Goal: Complete application form: Complete application form

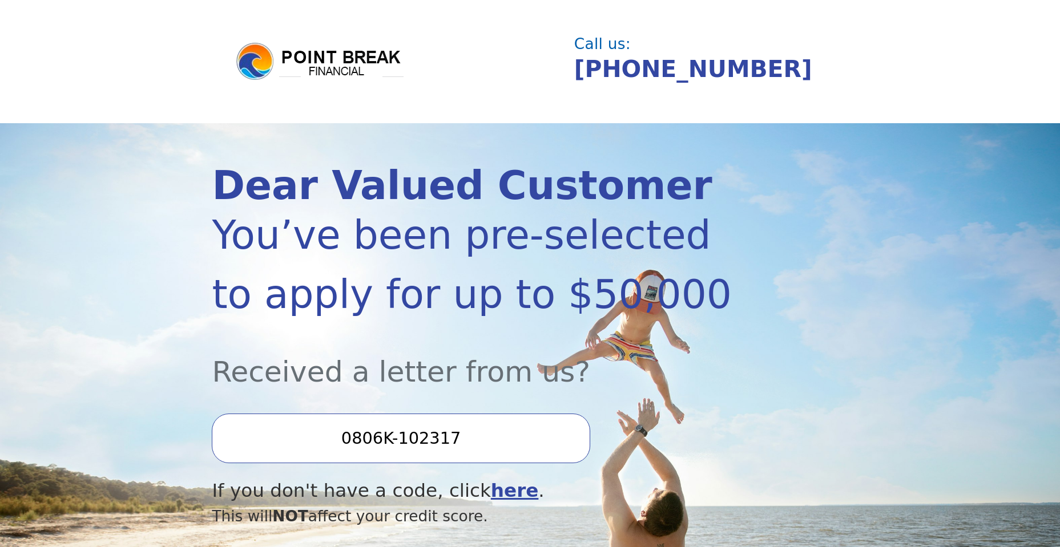
click at [401, 441] on input "0806K-102317" at bounding box center [401, 438] width 378 height 49
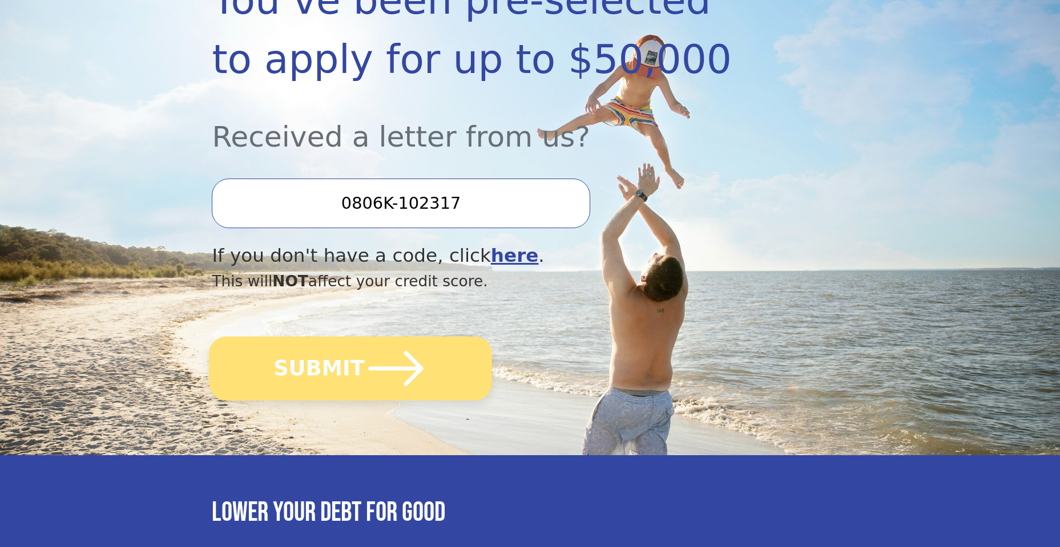
scroll to position [228, 0]
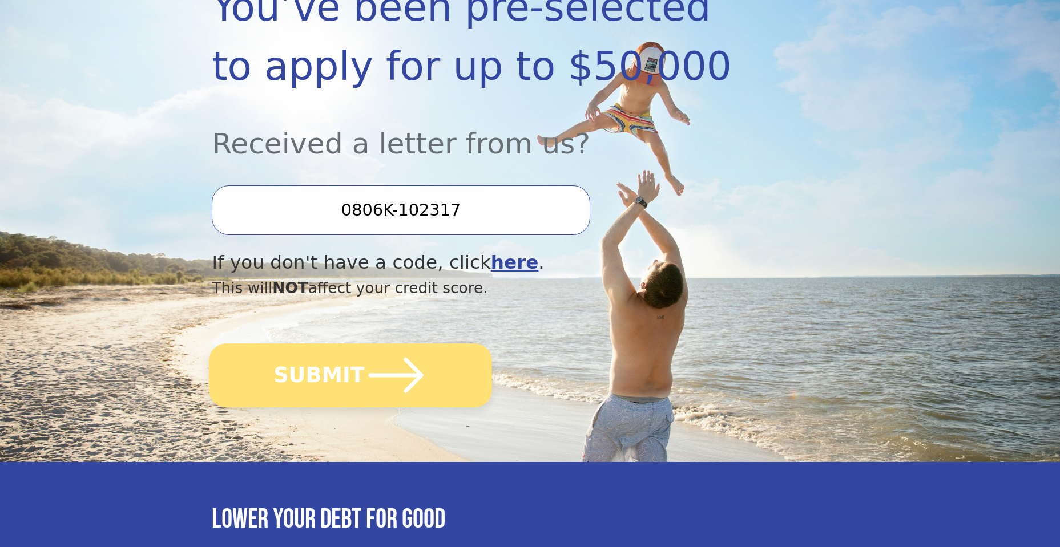
click at [365, 373] on icon "submit" at bounding box center [396, 375] width 63 height 63
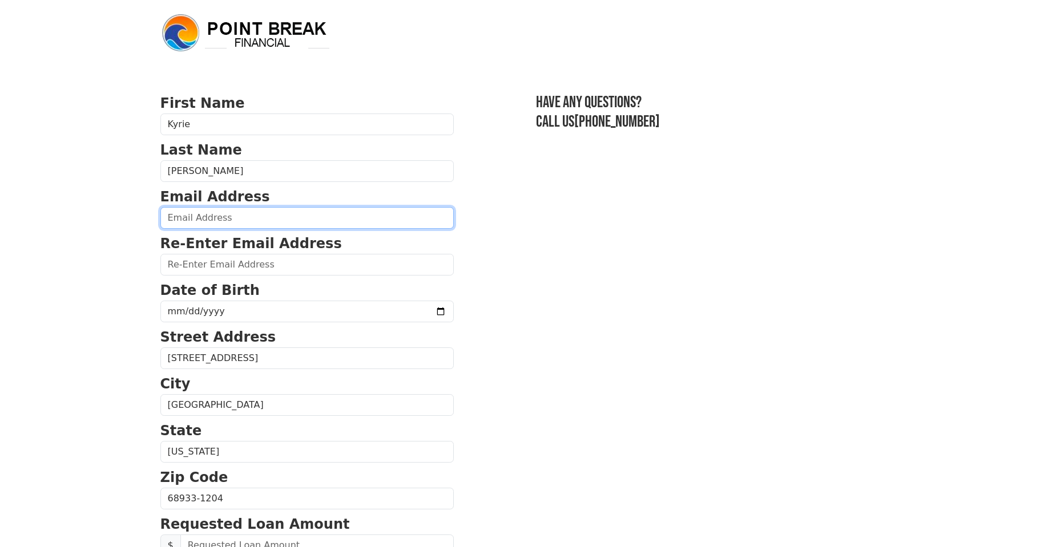
click at [222, 225] on input "email" at bounding box center [306, 218] width 293 height 22
type input "kyriemoore1988@gmail.com"
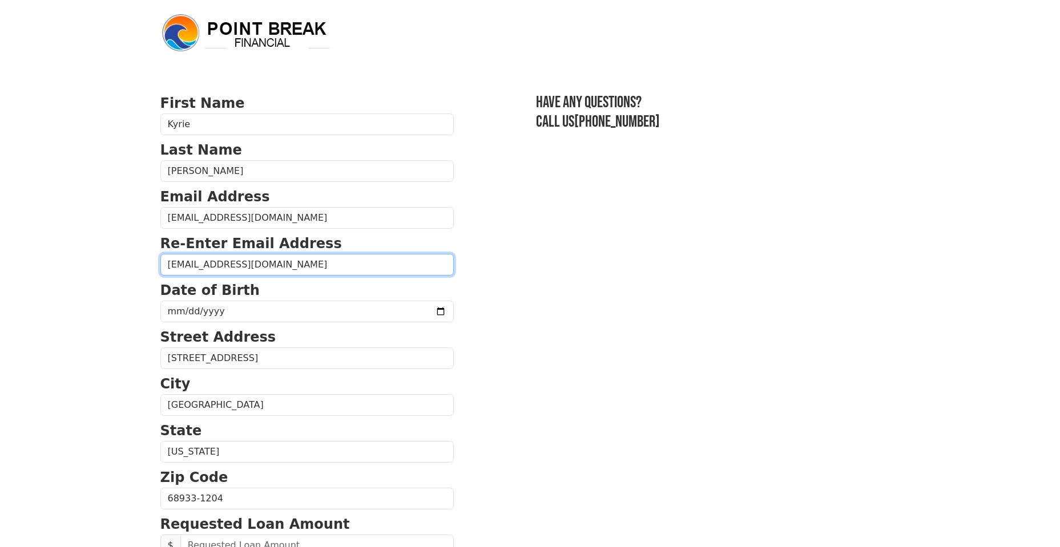
type input "kyriemoore1988@gmail.com"
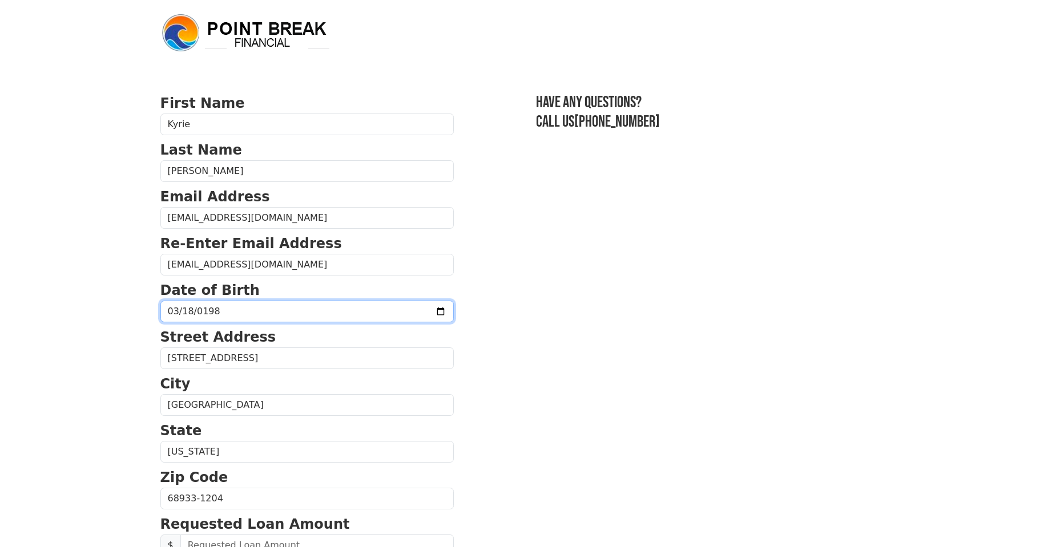
type input "1988-03-18"
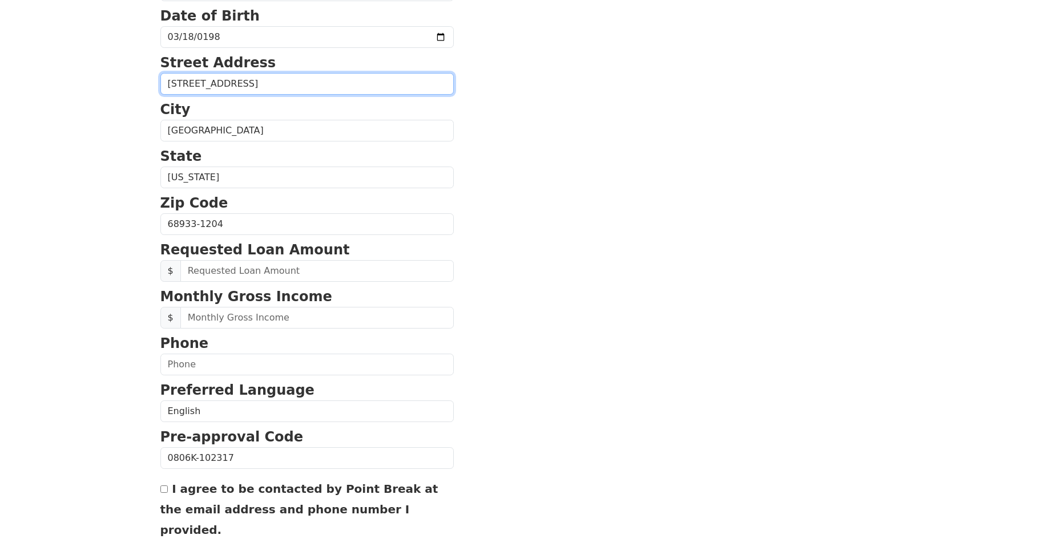
scroll to position [285, 0]
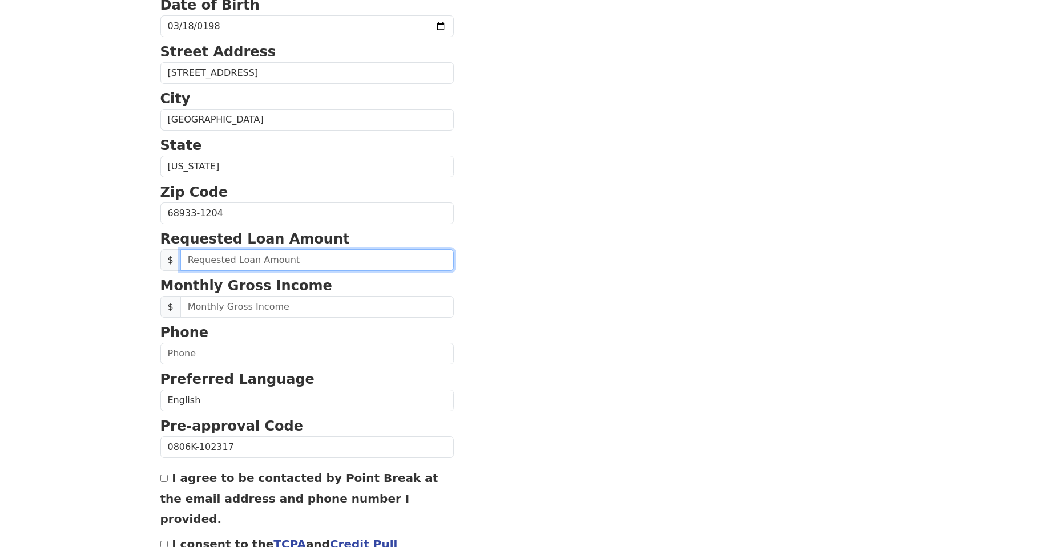
click at [249, 256] on input "text" at bounding box center [316, 260] width 273 height 22
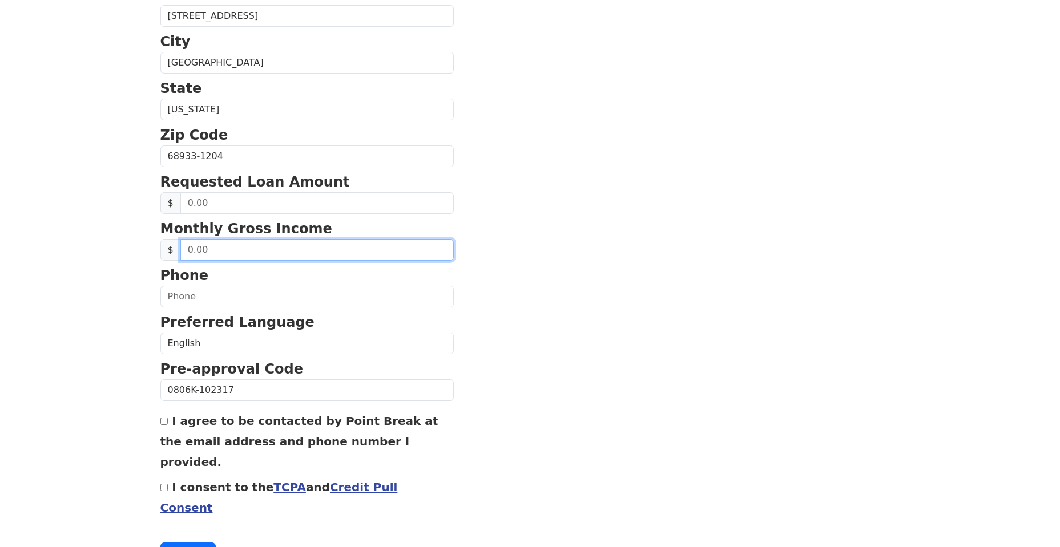
click at [250, 256] on input "text" at bounding box center [316, 250] width 273 height 22
click at [221, 248] on input "text" at bounding box center [316, 250] width 273 height 22
type input "8,290.00"
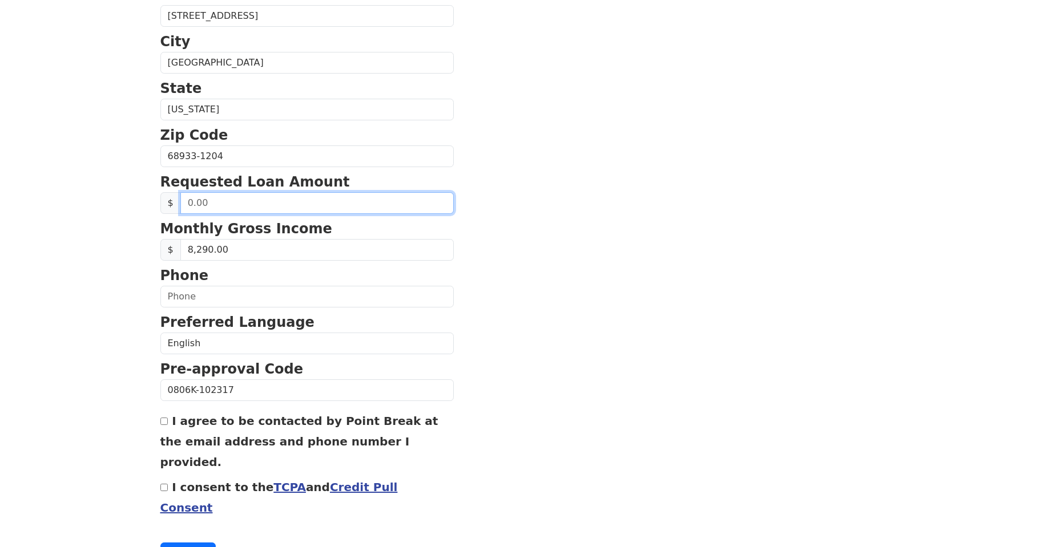
click at [231, 206] on input "text" at bounding box center [316, 203] width 273 height 22
click at [237, 200] on input "text" at bounding box center [316, 203] width 273 height 22
type input "50,000.00"
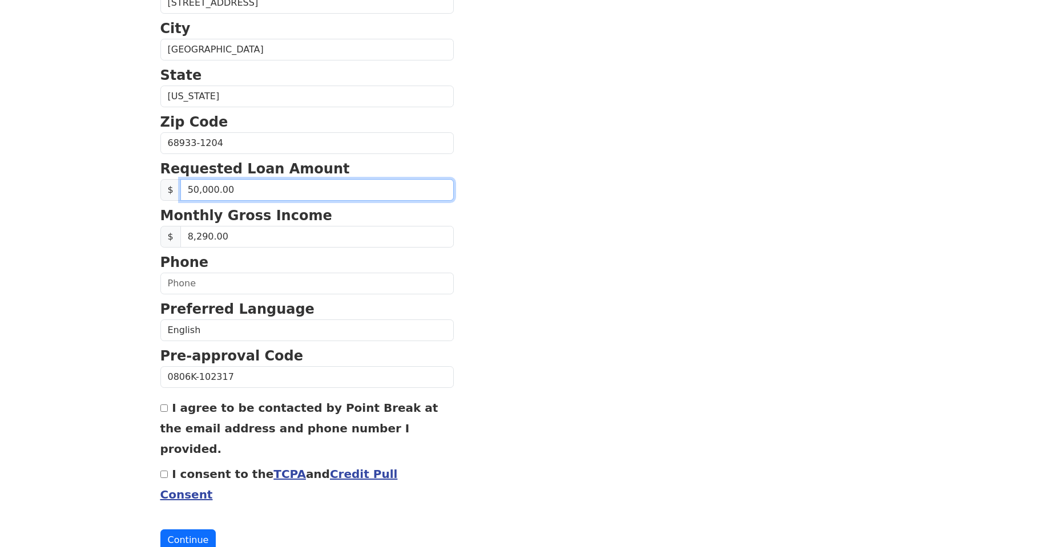
scroll to position [359, 0]
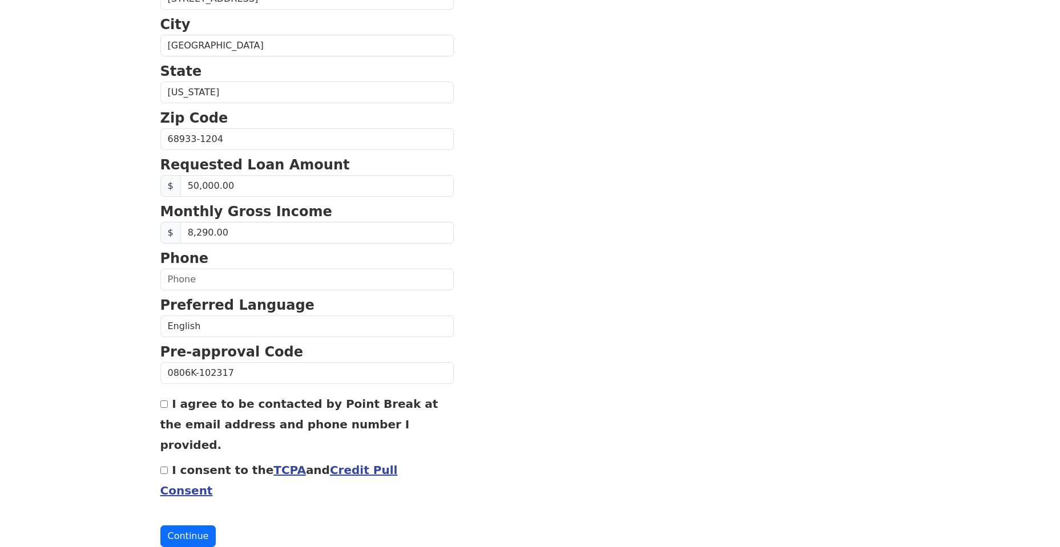
click at [165, 403] on input "I agree to be contacted by Point Break at the email address and phone number I …" at bounding box center [163, 404] width 7 height 7
click at [163, 405] on input "I agree to be contacted by Point Break at the email address and phone number I …" at bounding box center [163, 404] width 7 height 7
click at [164, 405] on input "I agree to be contacted by Point Break at the email address and phone number I …" at bounding box center [163, 404] width 7 height 7
checkbox input "true"
click at [164, 467] on input "I consent to the TCPA and Credit Pull Consent" at bounding box center [163, 470] width 7 height 7
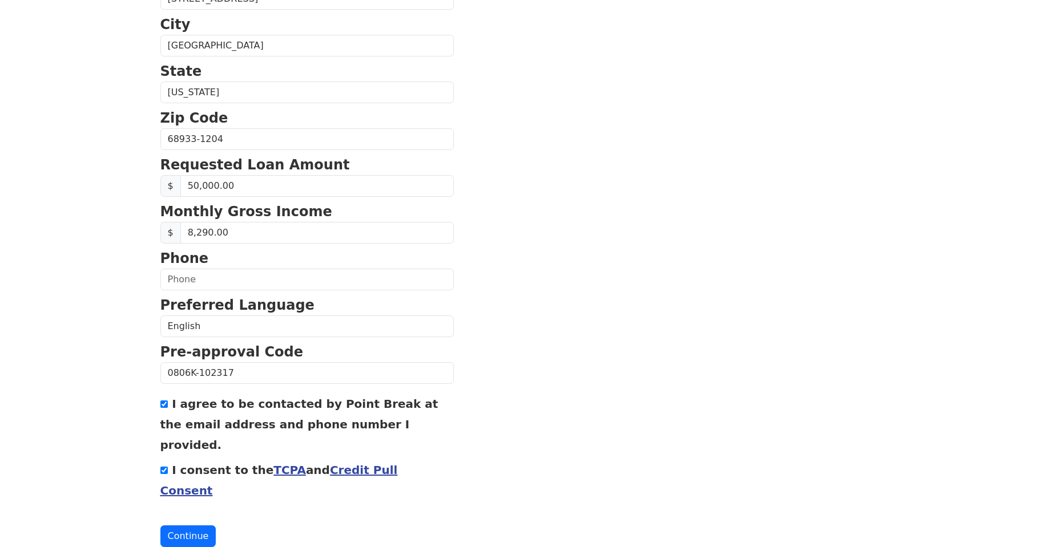
click at [164, 467] on input "I consent to the TCPA and Credit Pull Consent" at bounding box center [163, 470] width 7 height 7
checkbox input "true"
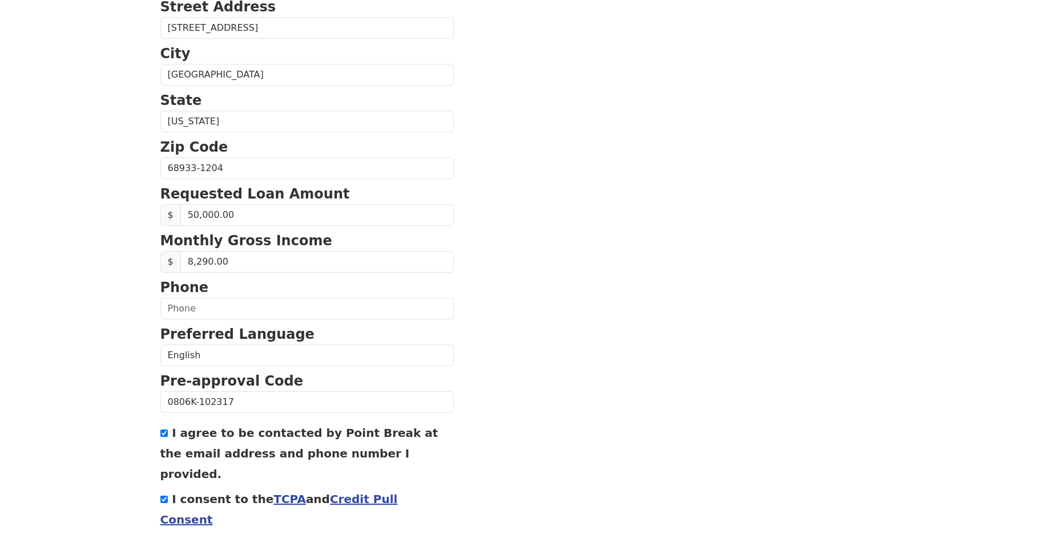
scroll to position [302, 0]
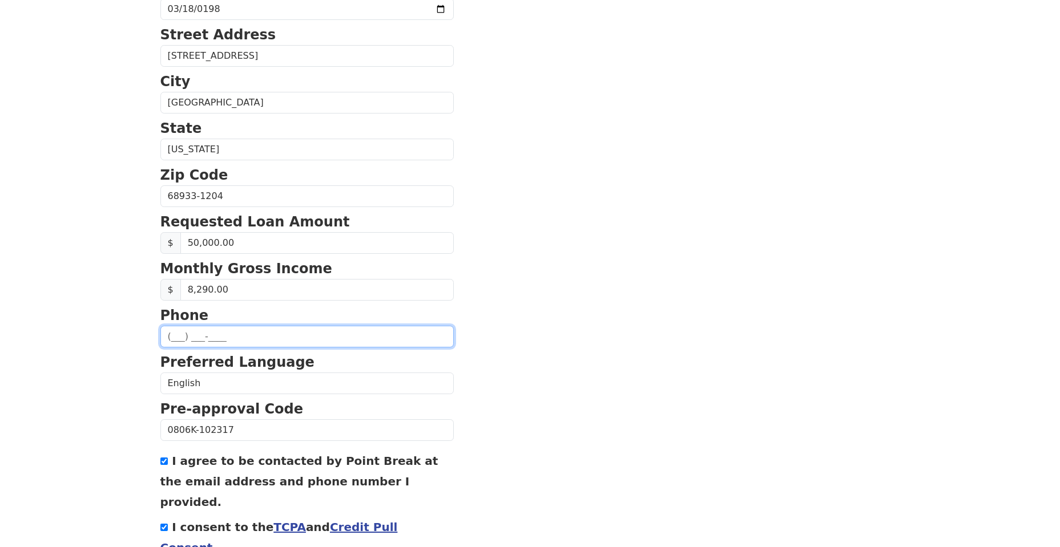
click at [215, 334] on input "text" at bounding box center [306, 337] width 293 height 22
type input "(402) 902-2811"
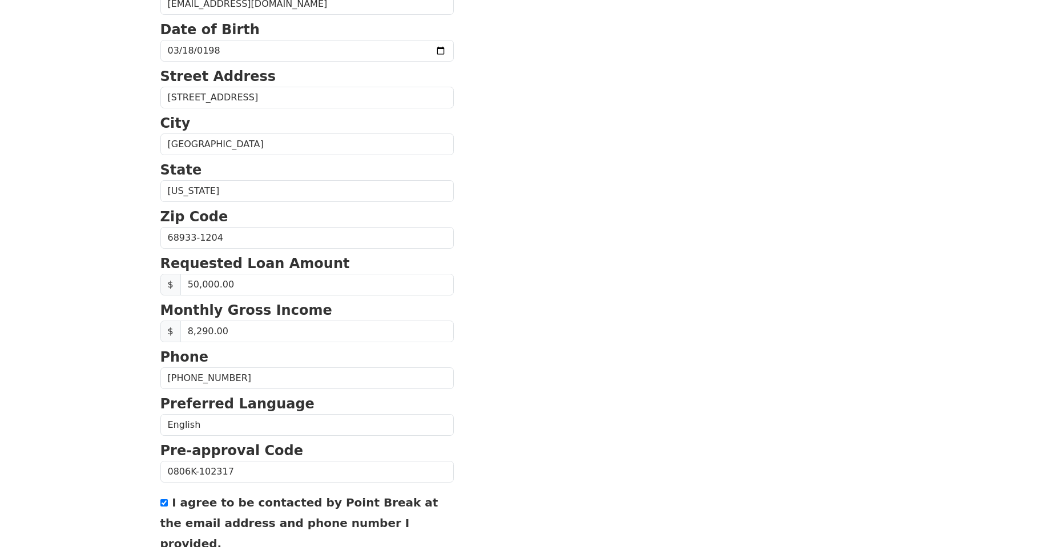
scroll to position [359, 0]
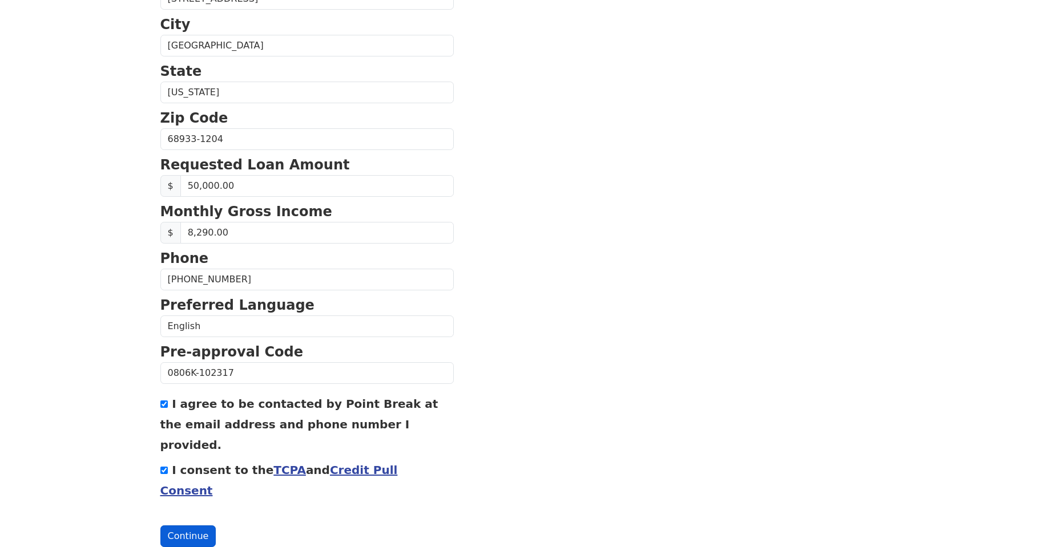
click at [180, 526] on button "Continue" at bounding box center [188, 537] width 56 height 22
